Goal: Information Seeking & Learning: Check status

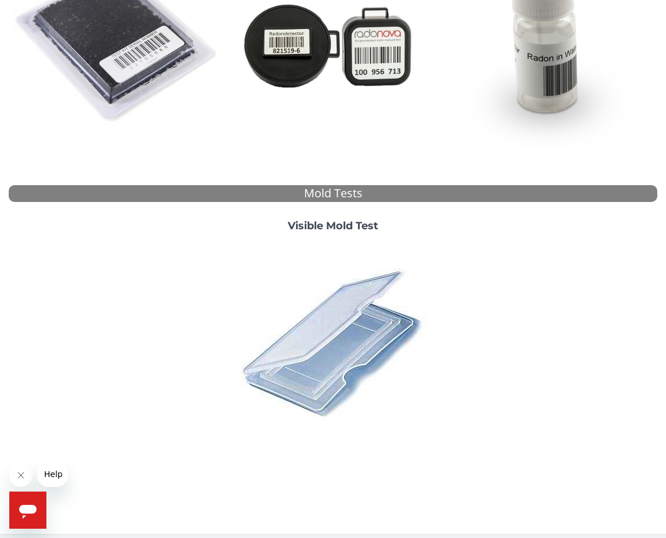
scroll to position [253, 0]
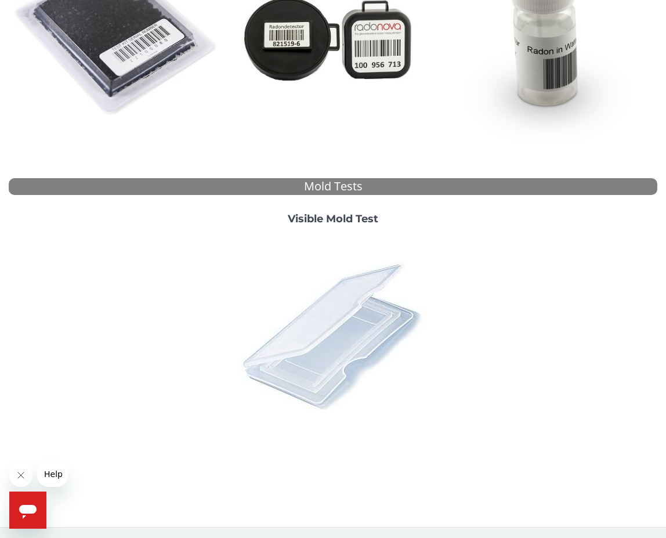
click at [366, 344] on img at bounding box center [333, 335] width 203 height 203
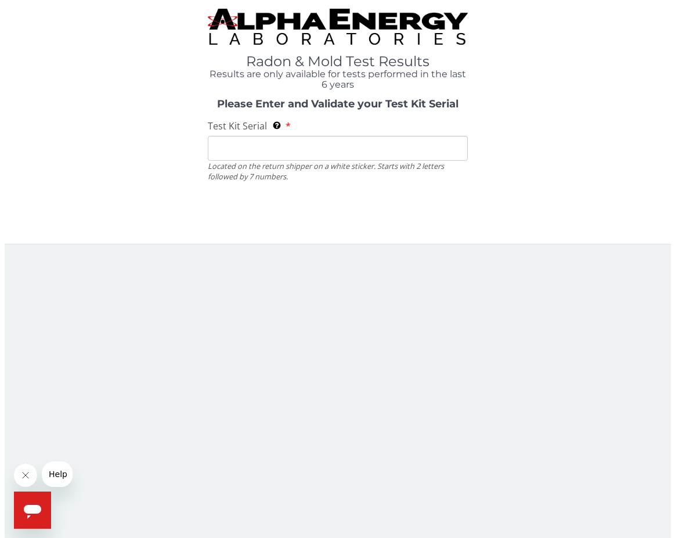
scroll to position [0, 0]
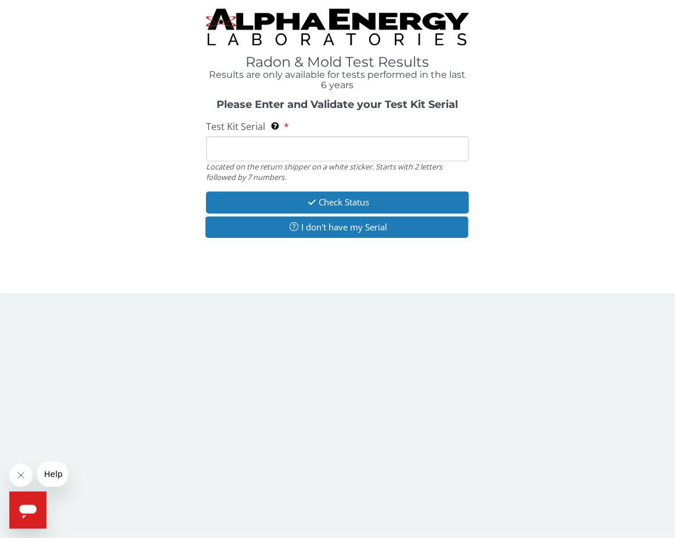
click at [218, 152] on input "Test Kit Serial Located on the return shipper on a white sticker. Starts with 2…" at bounding box center [337, 148] width 263 height 25
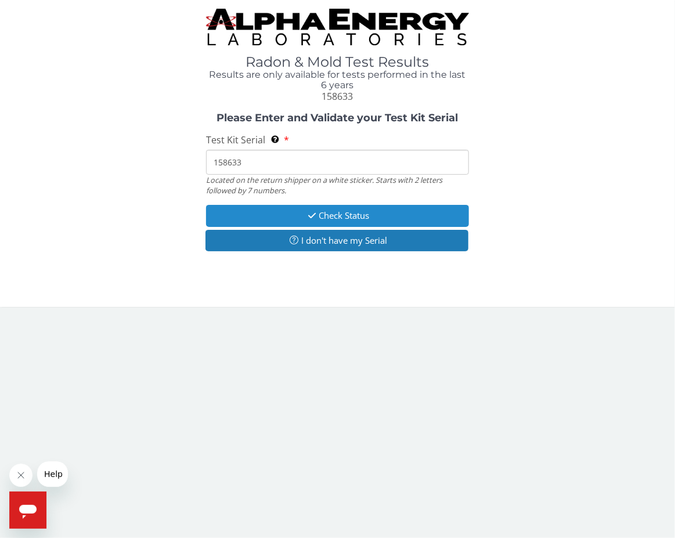
click at [336, 214] on button "Check Status" at bounding box center [337, 215] width 263 height 21
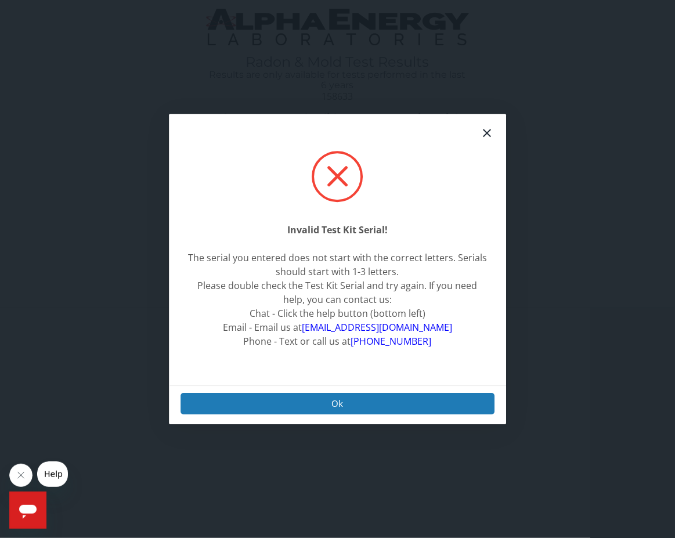
click at [106, 52] on div "Invalid Test Kit Serial! The serial you entered does not start with the correct…" at bounding box center [337, 269] width 675 height 538
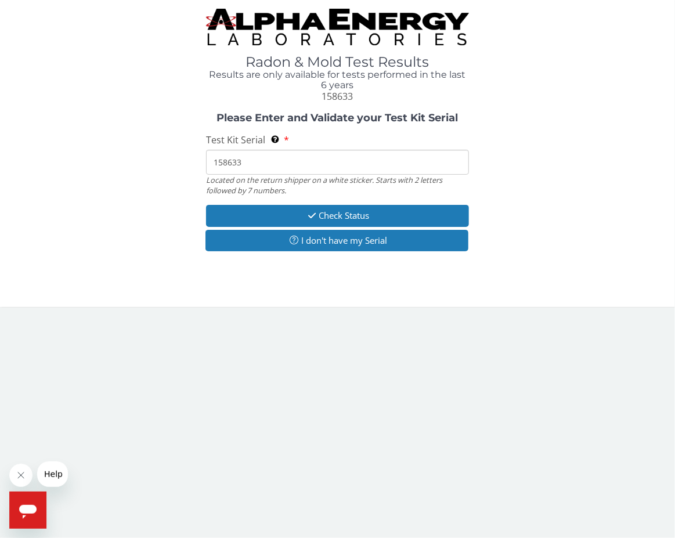
drag, startPoint x: 319, startPoint y: 160, endPoint x: 125, endPoint y: 127, distance: 196.5
click at [115, 126] on div "Please Enter and Validate your Test Kit Serial Test Kit Serial Located on the r…" at bounding box center [338, 184] width 658 height 142
paste input "MF104920"
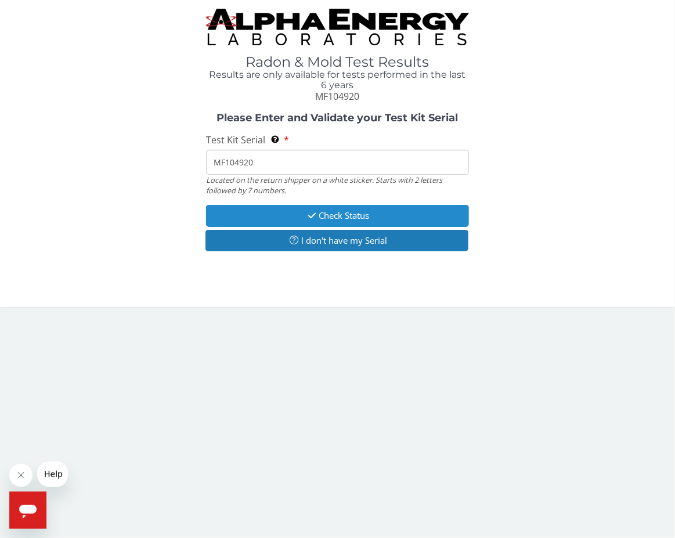
type input "MF104920"
click at [312, 210] on button "Check Status" at bounding box center [337, 215] width 263 height 21
